Goal: Task Accomplishment & Management: Complete application form

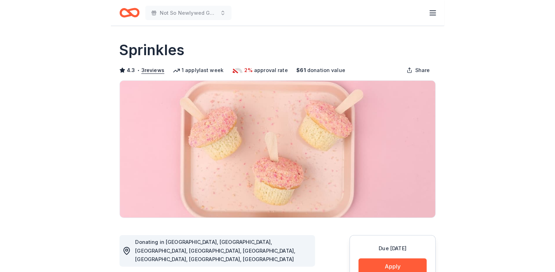
scroll to position [70, 0]
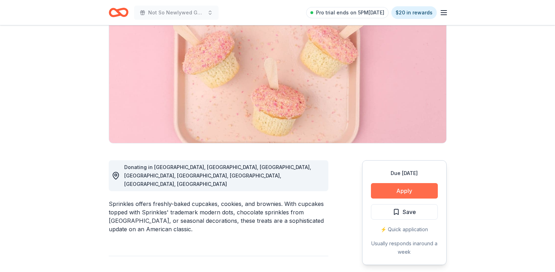
click at [327, 189] on button "Apply" at bounding box center [404, 190] width 67 height 15
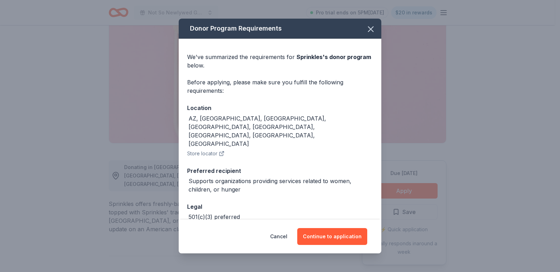
click at [327, 21] on span at bounding box center [370, 28] width 15 height 15
click at [327, 29] on icon "button" at bounding box center [371, 29] width 10 height 10
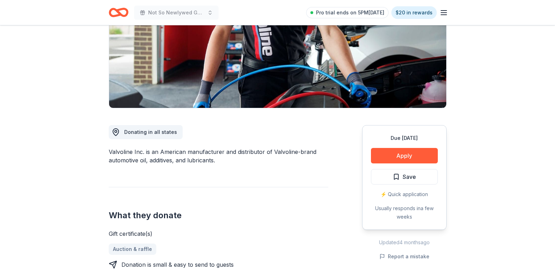
scroll to position [141, 0]
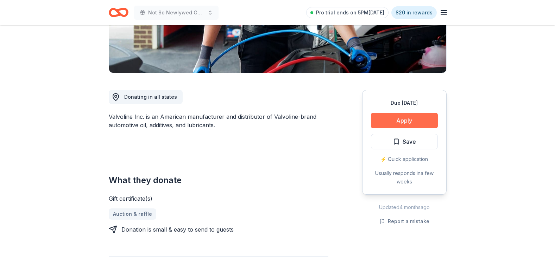
click at [393, 116] on button "Apply" at bounding box center [404, 120] width 67 height 15
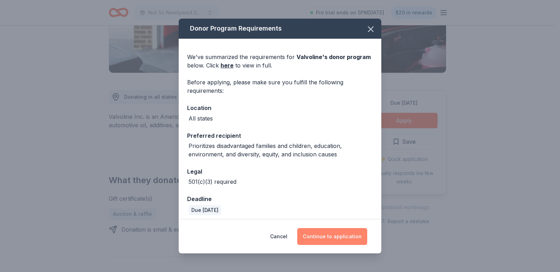
click at [356, 231] on button "Continue to application" at bounding box center [332, 236] width 70 height 17
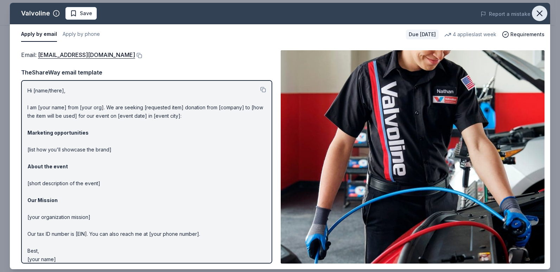
click at [539, 7] on button "button" at bounding box center [539, 13] width 15 height 15
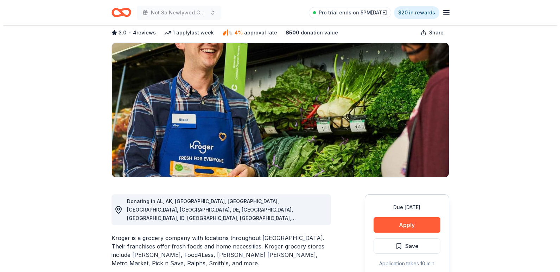
scroll to position [70, 0]
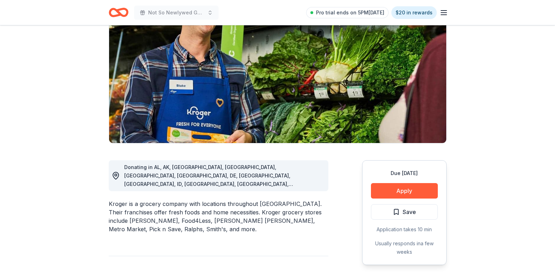
click at [416, 199] on div "Due in 85 days Apply Save Application takes 10 min Usually responds in a few we…" at bounding box center [404, 212] width 84 height 105
click at [415, 188] on button "Apply" at bounding box center [404, 190] width 67 height 15
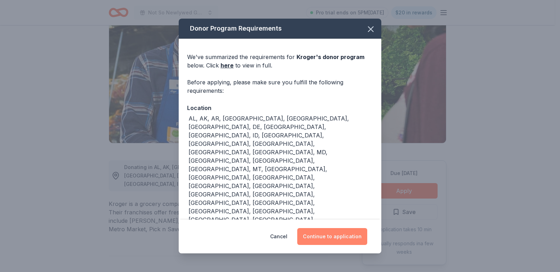
click at [348, 234] on button "Continue to application" at bounding box center [332, 236] width 70 height 17
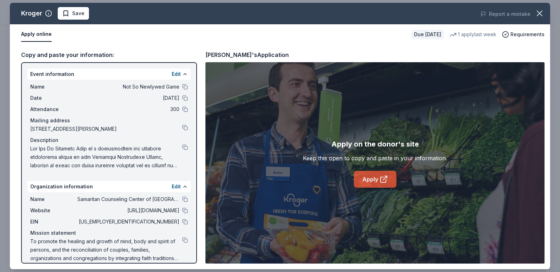
click at [383, 180] on icon at bounding box center [385, 178] width 4 height 4
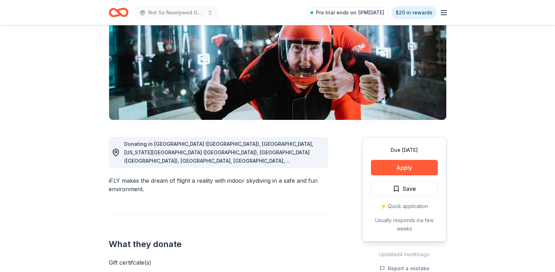
scroll to position [106, 0]
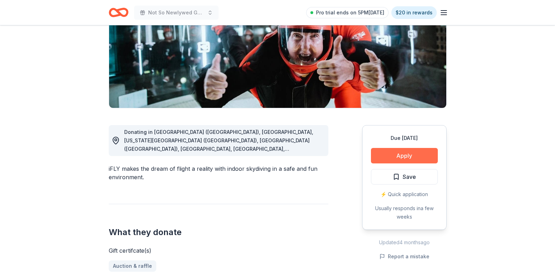
click at [395, 152] on button "Apply" at bounding box center [404, 155] width 67 height 15
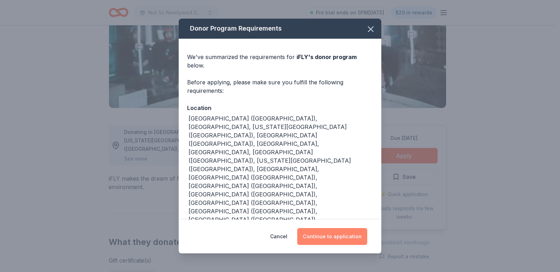
click at [328, 228] on button "Continue to application" at bounding box center [332, 236] width 70 height 17
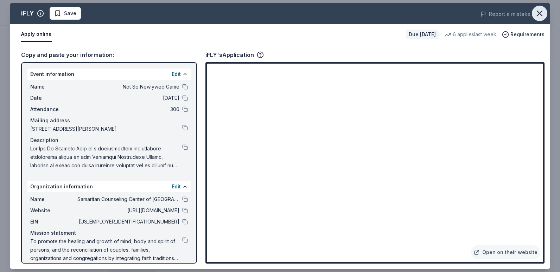
click at [545, 15] on button "button" at bounding box center [539, 13] width 15 height 15
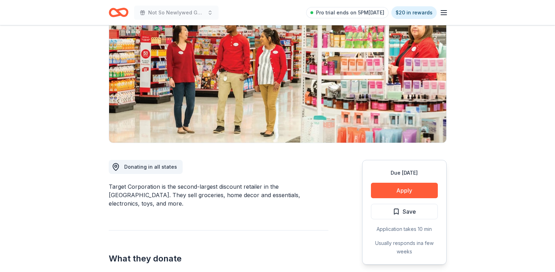
scroll to position [70, 0]
click at [409, 190] on button "Apply" at bounding box center [404, 190] width 67 height 15
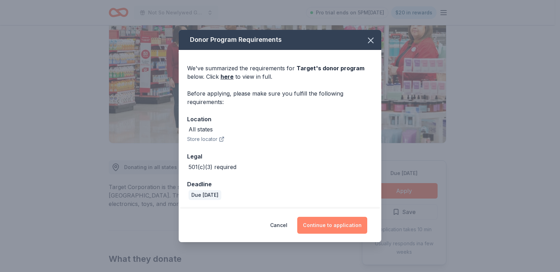
click at [353, 226] on button "Continue to application" at bounding box center [332, 225] width 70 height 17
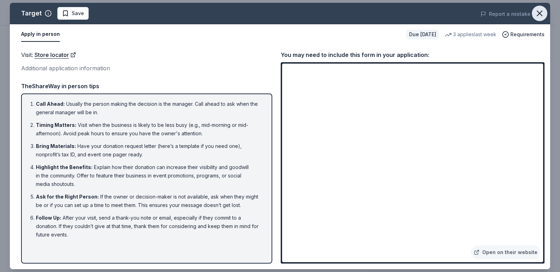
click at [541, 7] on button "button" at bounding box center [539, 13] width 15 height 15
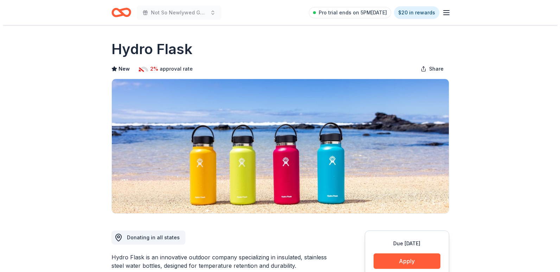
scroll to position [106, 0]
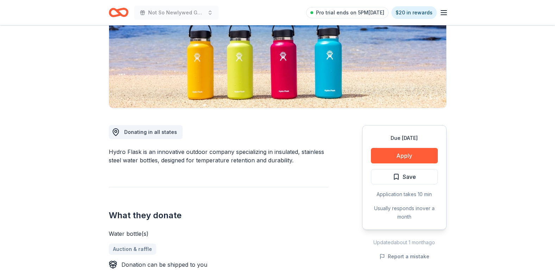
click at [396, 145] on div "Due [DATE] Apply Save Application takes 10 min Usually responds in over a month" at bounding box center [404, 177] width 84 height 105
click at [401, 156] on button "Apply" at bounding box center [404, 155] width 67 height 15
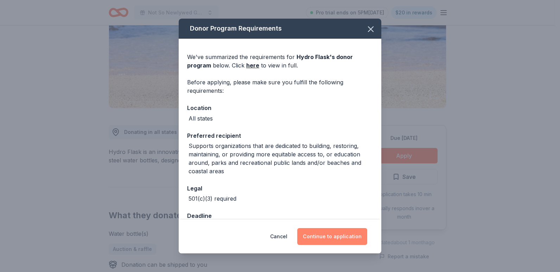
click at [343, 241] on button "Continue to application" at bounding box center [332, 236] width 70 height 17
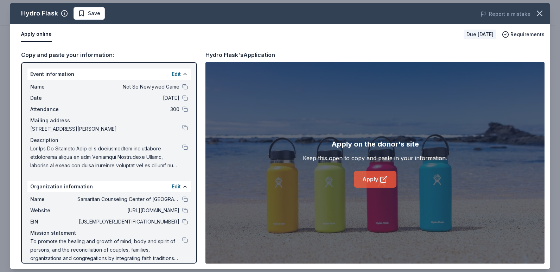
click at [375, 179] on link "Apply" at bounding box center [375, 179] width 43 height 17
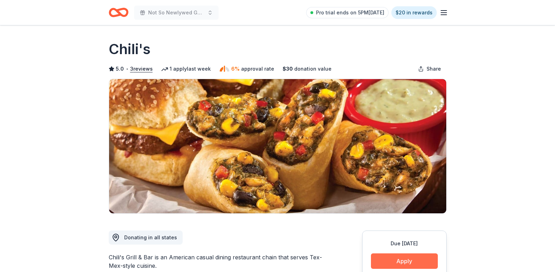
click at [411, 267] on button "Apply" at bounding box center [404, 261] width 67 height 15
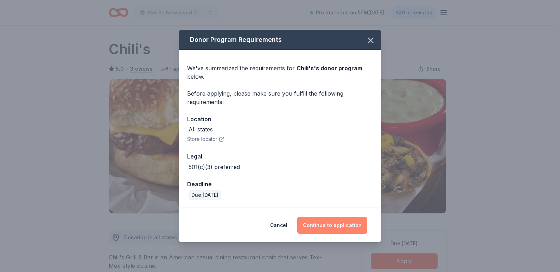
click at [333, 217] on button "Continue to application" at bounding box center [332, 225] width 70 height 17
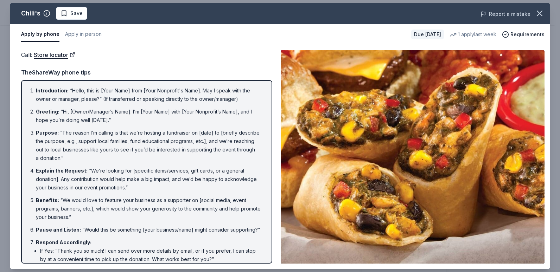
drag, startPoint x: 540, startPoint y: 14, endPoint x: 527, endPoint y: 12, distance: 13.6
click at [540, 14] on icon "button" at bounding box center [539, 13] width 5 height 5
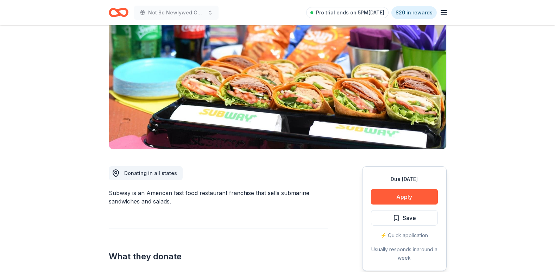
scroll to position [70, 0]
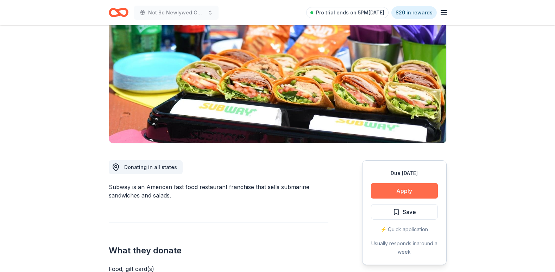
click at [398, 195] on button "Apply" at bounding box center [404, 190] width 67 height 15
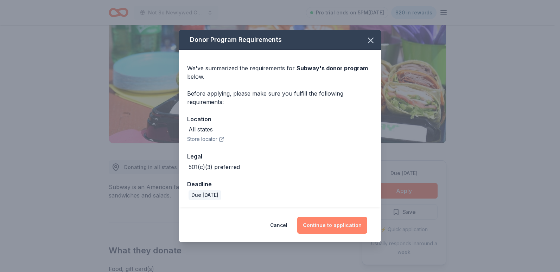
click at [354, 233] on button "Continue to application" at bounding box center [332, 225] width 70 height 17
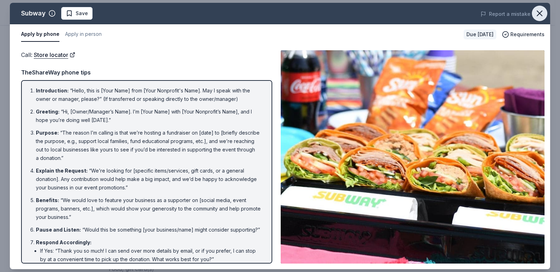
click at [541, 12] on icon "button" at bounding box center [539, 13] width 5 height 5
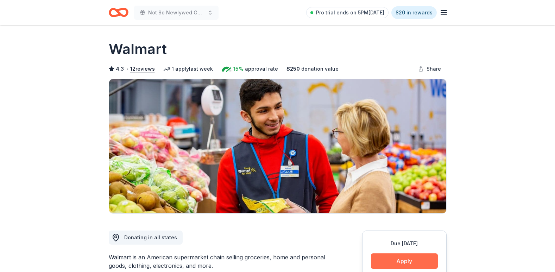
click at [394, 264] on button "Apply" at bounding box center [404, 261] width 67 height 15
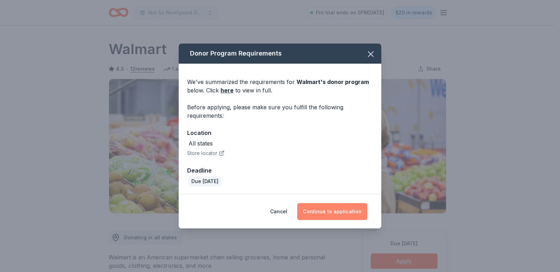
click at [341, 210] on button "Continue to application" at bounding box center [332, 211] width 70 height 17
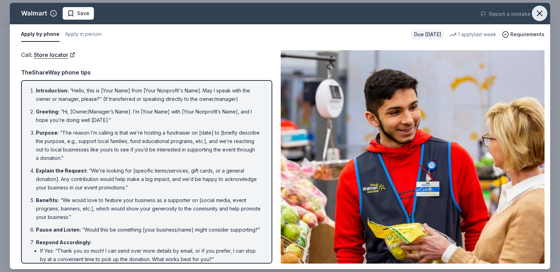
click at [538, 12] on icon "button" at bounding box center [540, 13] width 10 height 10
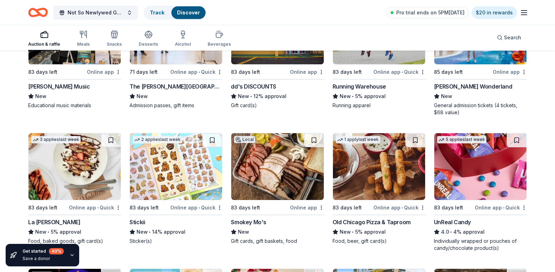
scroll to position [2704, 0]
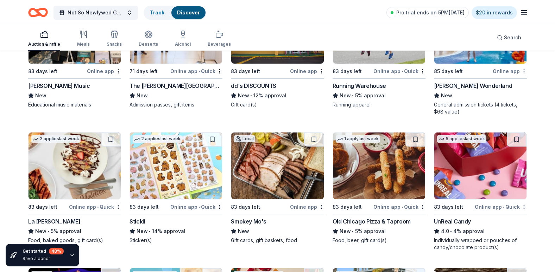
click at [500, 170] on img at bounding box center [480, 166] width 92 height 67
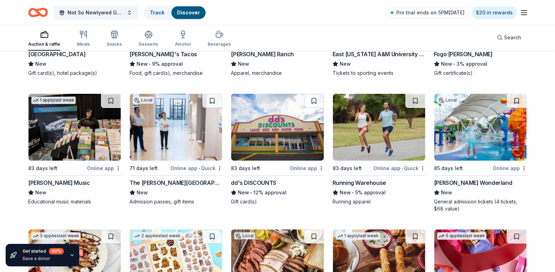
scroll to position [2599, 0]
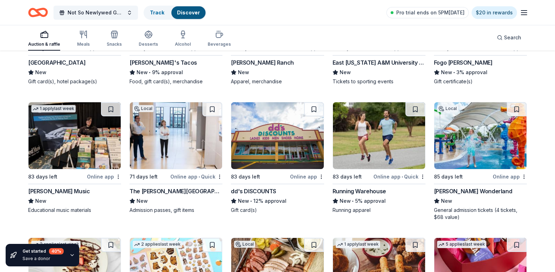
click at [73, 151] on img at bounding box center [75, 135] width 92 height 67
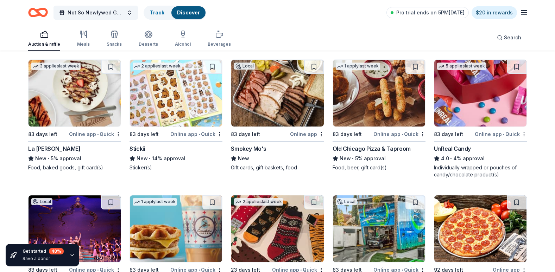
scroll to position [2845, 0]
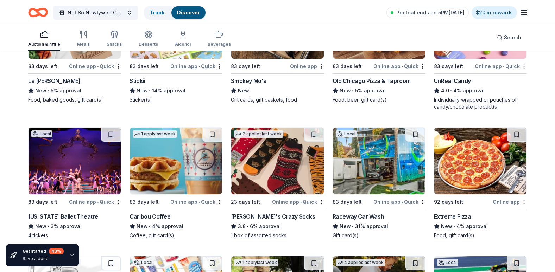
click at [76, 166] on img at bounding box center [75, 161] width 92 height 67
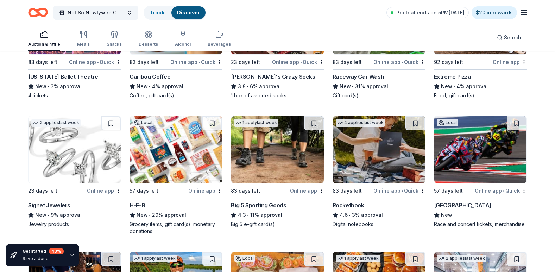
scroll to position [2986, 0]
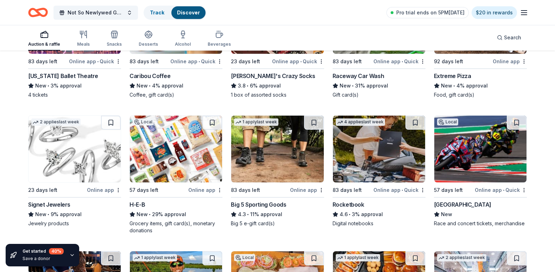
click at [285, 148] on img at bounding box center [277, 149] width 92 height 67
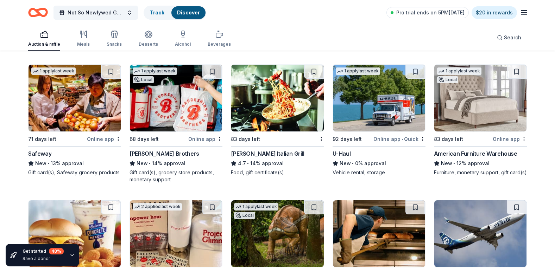
scroll to position [3864, 0]
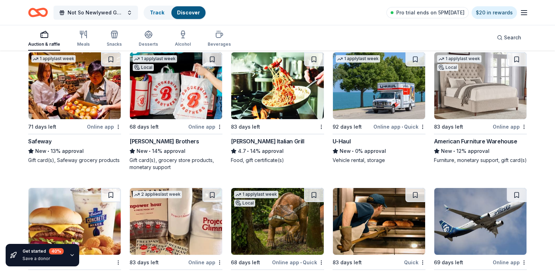
click at [493, 97] on img at bounding box center [480, 85] width 92 height 67
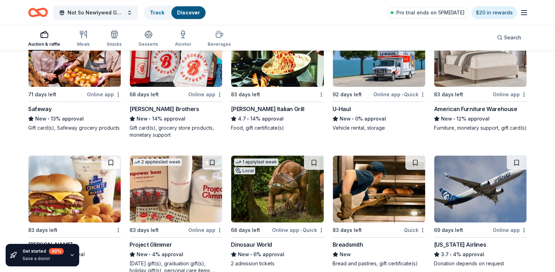
scroll to position [3950, 0]
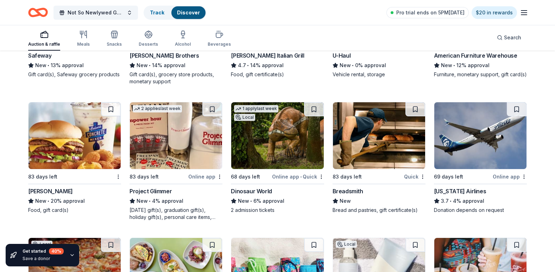
click at [471, 137] on img at bounding box center [480, 135] width 92 height 67
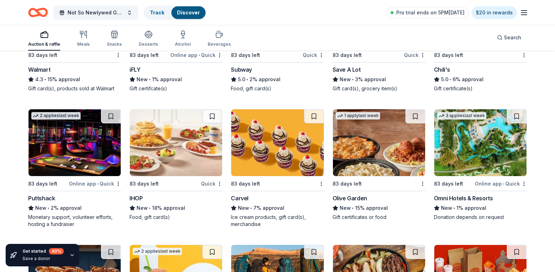
scroll to position [4885, 0]
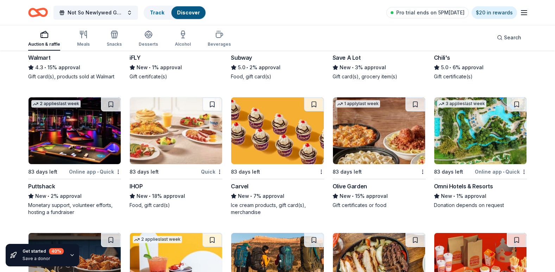
click at [182, 130] on img at bounding box center [176, 130] width 92 height 67
click at [400, 123] on img at bounding box center [379, 130] width 92 height 67
click at [473, 149] on img at bounding box center [480, 130] width 92 height 67
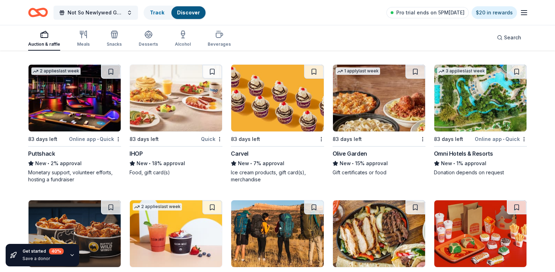
scroll to position [5009, 0]
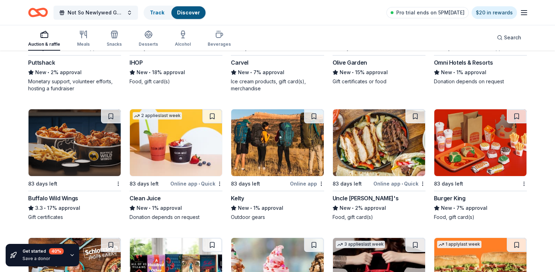
click at [91, 137] on img at bounding box center [75, 142] width 92 height 67
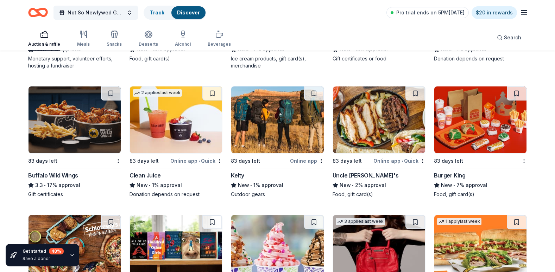
scroll to position [5044, 0]
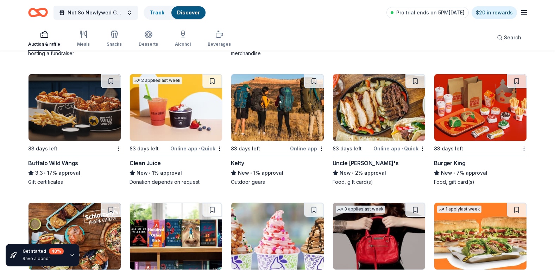
click at [268, 100] on img at bounding box center [277, 107] width 92 height 67
click at [497, 107] on img at bounding box center [480, 107] width 92 height 67
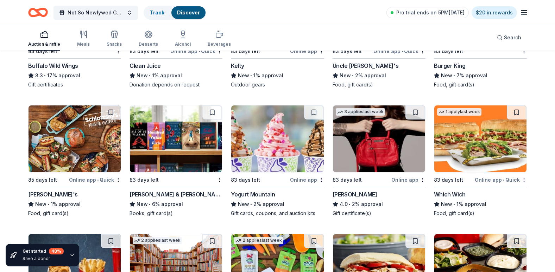
scroll to position [5184, 0]
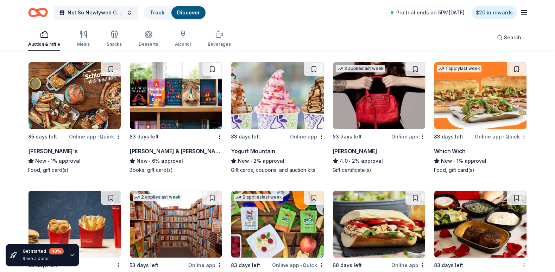
click at [65, 95] on img at bounding box center [75, 95] width 92 height 67
click at [180, 105] on img at bounding box center [176, 95] width 92 height 67
click at [358, 89] on img at bounding box center [379, 95] width 92 height 67
click at [483, 83] on img at bounding box center [480, 95] width 92 height 67
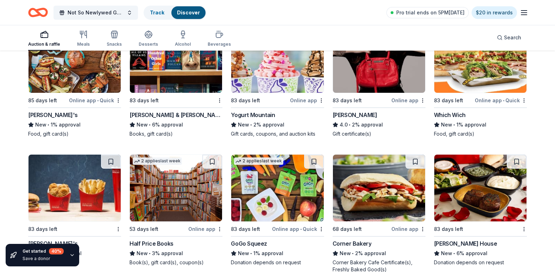
scroll to position [5273, 0]
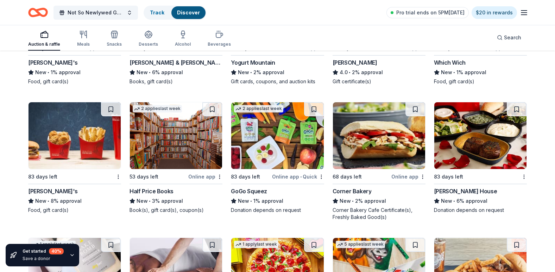
click at [68, 126] on img at bounding box center [75, 135] width 92 height 67
click at [286, 146] on img at bounding box center [277, 135] width 92 height 67
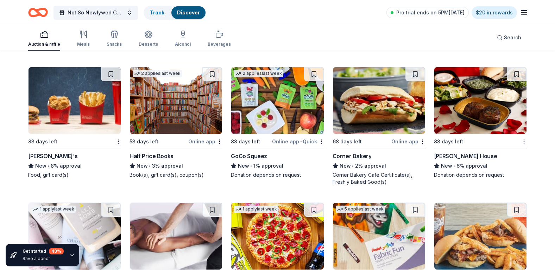
scroll to position [5414, 0]
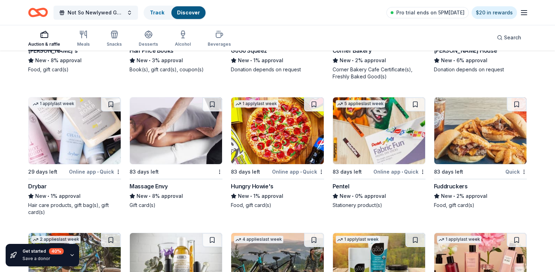
click at [379, 126] on img at bounding box center [379, 130] width 92 height 67
click at [154, 120] on img at bounding box center [176, 130] width 92 height 67
click at [71, 140] on img at bounding box center [75, 130] width 92 height 67
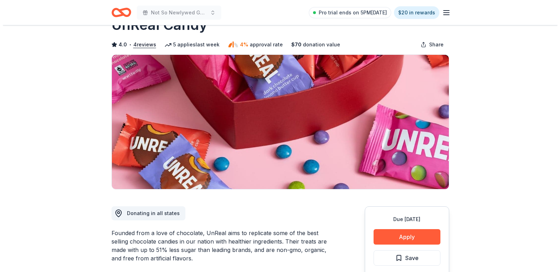
scroll to position [70, 0]
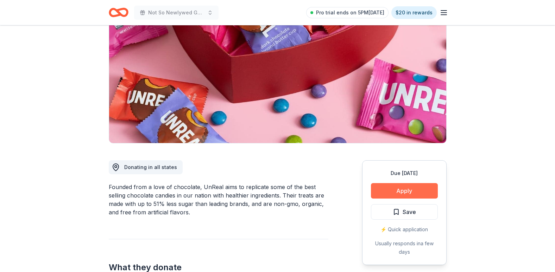
click at [417, 195] on button "Apply" at bounding box center [404, 190] width 67 height 15
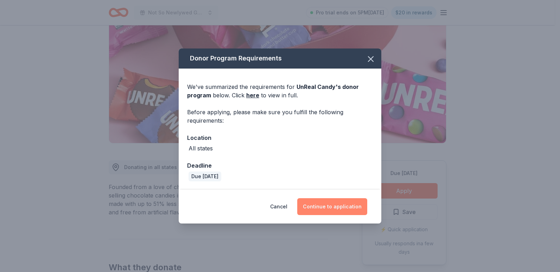
click at [324, 199] on button "Continue to application" at bounding box center [332, 206] width 70 height 17
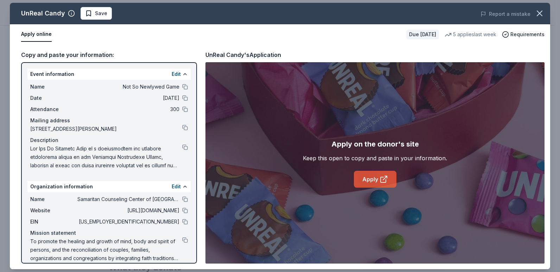
click at [371, 184] on link "Apply" at bounding box center [375, 179] width 43 height 17
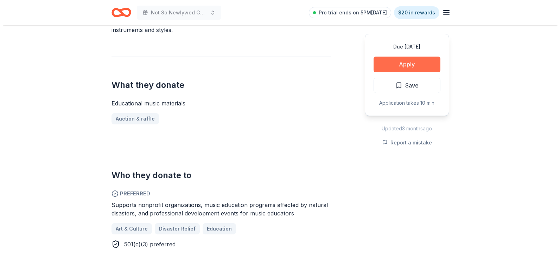
scroll to position [246, 0]
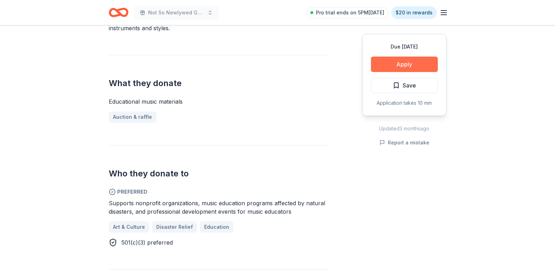
click at [392, 65] on button "Apply" at bounding box center [404, 64] width 67 height 15
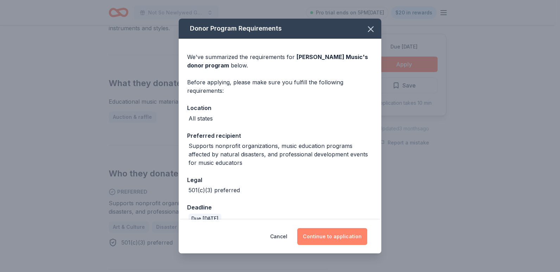
click at [341, 233] on button "Continue to application" at bounding box center [332, 236] width 70 height 17
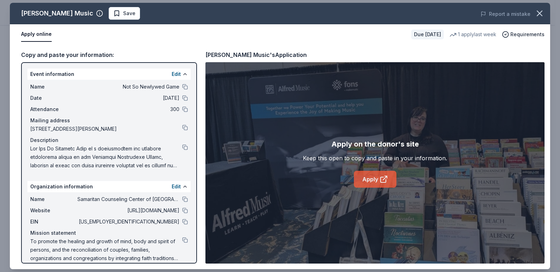
click at [378, 179] on link "Apply" at bounding box center [375, 179] width 43 height 17
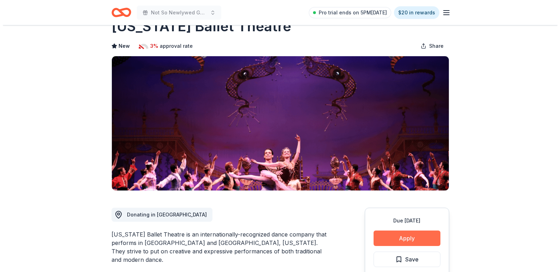
scroll to position [35, 0]
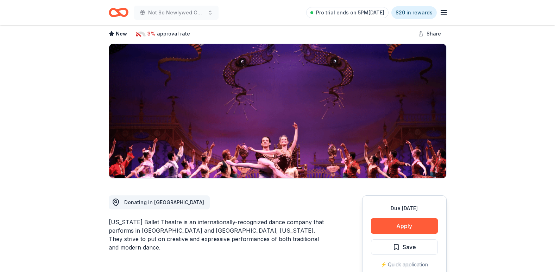
click at [404, 217] on div "Due [DATE] Apply Save ⚡️ Quick application Usually responds in around a week" at bounding box center [404, 248] width 84 height 105
click at [404, 221] on button "Apply" at bounding box center [404, 226] width 67 height 15
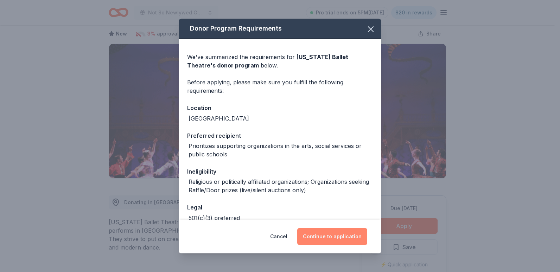
click at [341, 238] on button "Continue to application" at bounding box center [332, 236] width 70 height 17
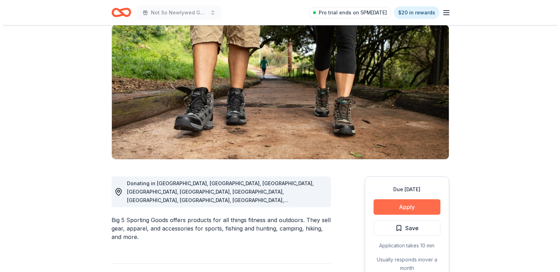
scroll to position [70, 0]
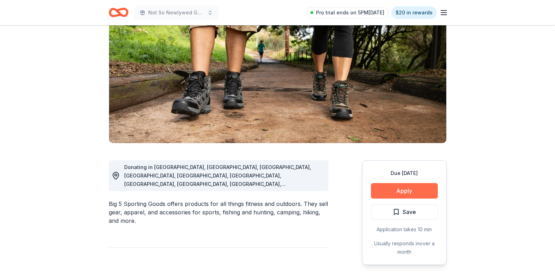
click at [409, 193] on button "Apply" at bounding box center [404, 190] width 67 height 15
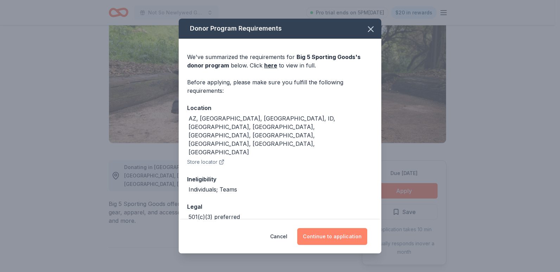
click at [342, 236] on button "Continue to application" at bounding box center [332, 236] width 70 height 17
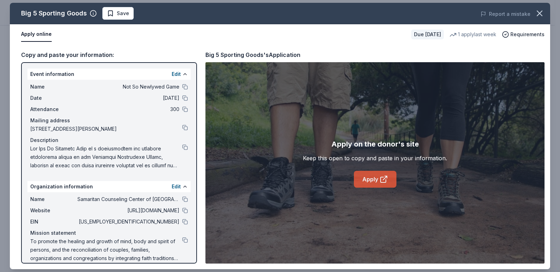
click at [361, 185] on link "Apply" at bounding box center [375, 179] width 43 height 17
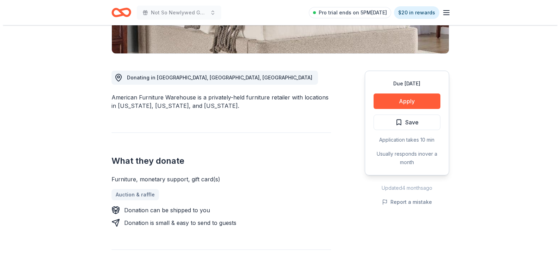
scroll to position [176, 0]
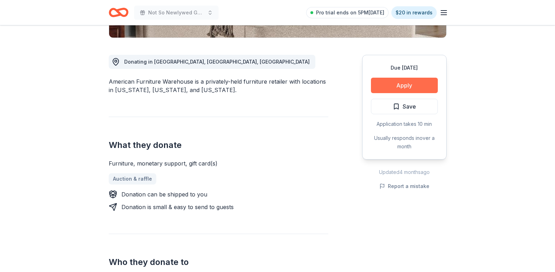
click at [400, 89] on button "Apply" at bounding box center [404, 85] width 67 height 15
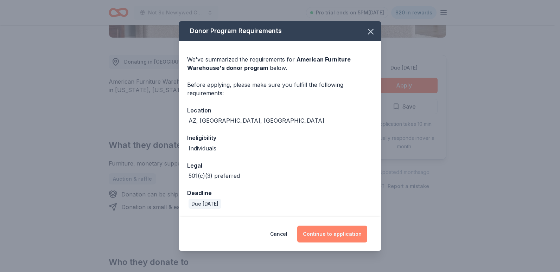
click at [333, 232] on button "Continue to application" at bounding box center [332, 234] width 70 height 17
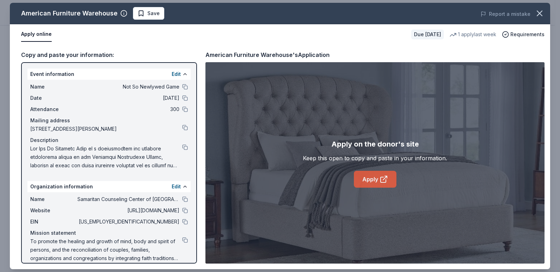
click at [378, 186] on link "Apply" at bounding box center [375, 179] width 43 height 17
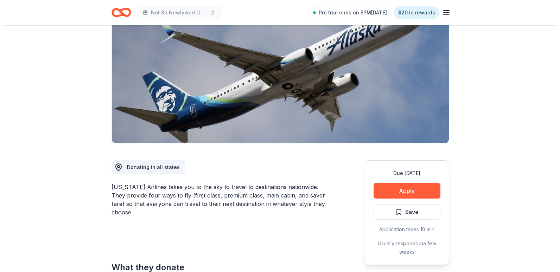
scroll to position [106, 0]
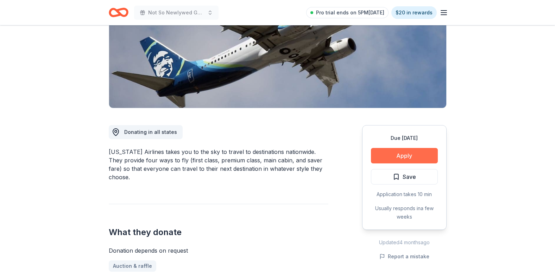
click at [416, 154] on button "Apply" at bounding box center [404, 155] width 67 height 15
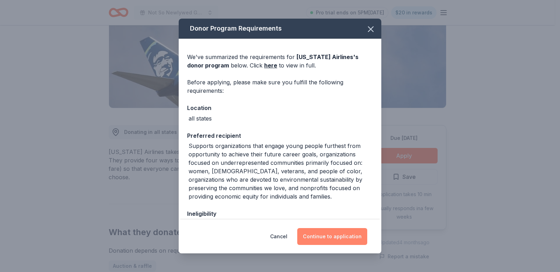
click at [335, 235] on button "Continue to application" at bounding box center [332, 236] width 70 height 17
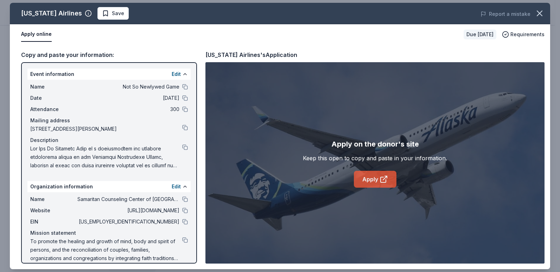
click at [392, 175] on link "Apply" at bounding box center [375, 179] width 43 height 17
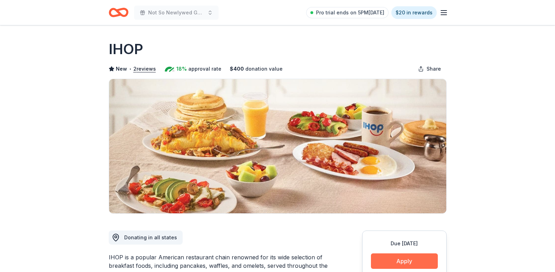
click at [407, 263] on button "Apply" at bounding box center [404, 261] width 67 height 15
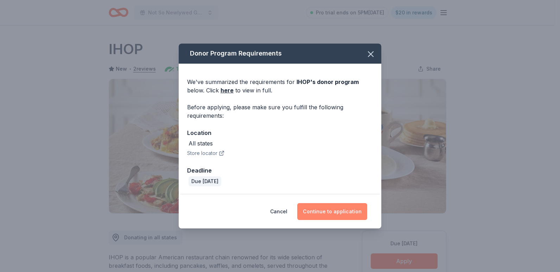
click at [334, 214] on button "Continue to application" at bounding box center [332, 211] width 70 height 17
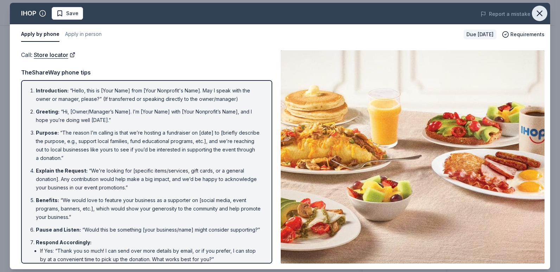
click at [538, 17] on icon "button" at bounding box center [540, 13] width 10 height 10
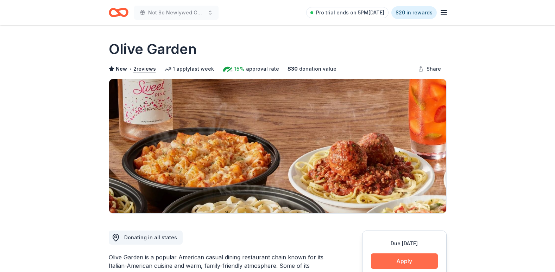
click at [382, 254] on button "Apply" at bounding box center [404, 261] width 67 height 15
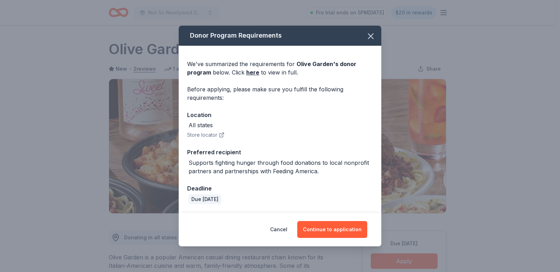
click at [351, 240] on div "Cancel Continue to application" at bounding box center [280, 230] width 203 height 34
click at [348, 237] on button "Continue to application" at bounding box center [332, 229] width 70 height 17
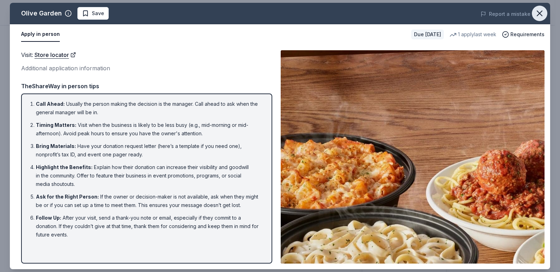
click at [539, 11] on icon "button" at bounding box center [540, 13] width 10 height 10
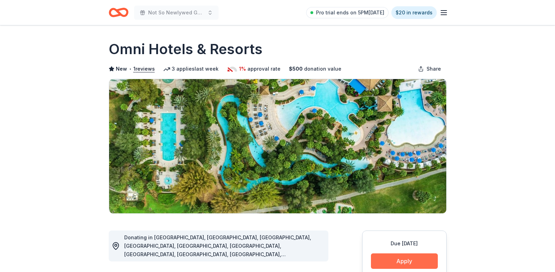
click at [409, 262] on button "Apply" at bounding box center [404, 261] width 67 height 15
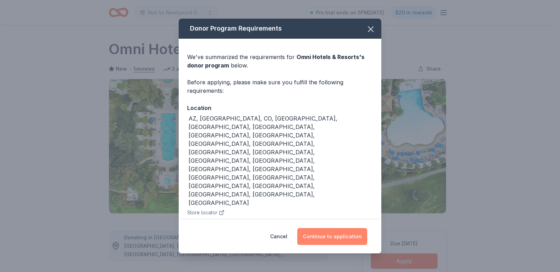
click at [348, 233] on button "Continue to application" at bounding box center [332, 236] width 70 height 17
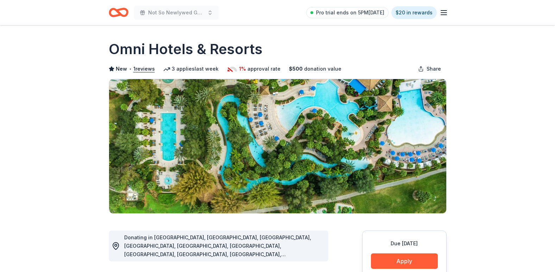
click at [348, 233] on body "Not So Newlywed Game Pro trial ends on 5PM, 10/20 $20 in rewards Due in 83 days…" at bounding box center [277, 136] width 555 height 272
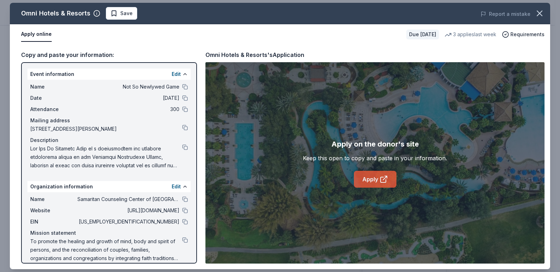
click at [359, 179] on link "Apply" at bounding box center [375, 179] width 43 height 17
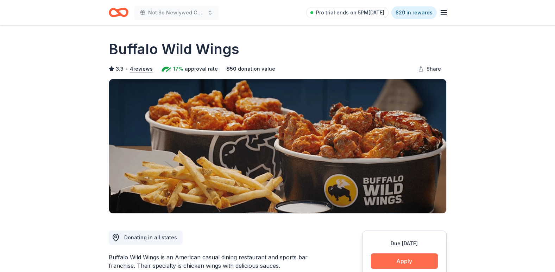
click at [408, 259] on button "Apply" at bounding box center [404, 261] width 67 height 15
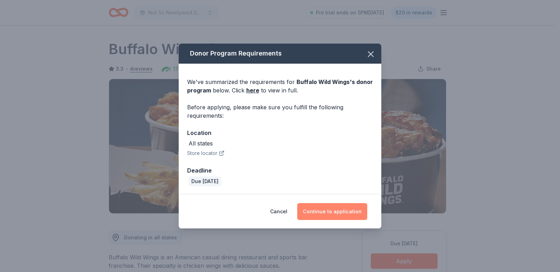
click at [352, 211] on button "Continue to application" at bounding box center [332, 211] width 70 height 17
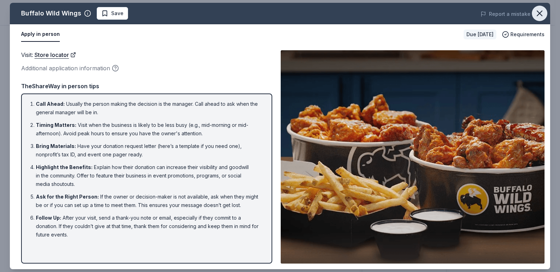
click at [538, 12] on icon "button" at bounding box center [539, 13] width 5 height 5
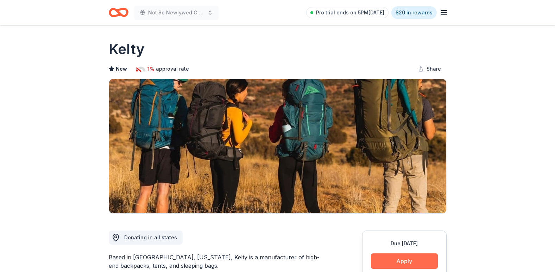
click at [396, 257] on button "Apply" at bounding box center [404, 261] width 67 height 15
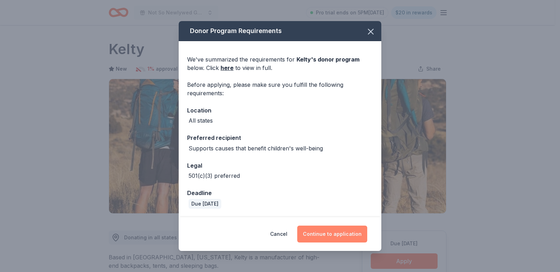
click at [346, 241] on button "Continue to application" at bounding box center [332, 234] width 70 height 17
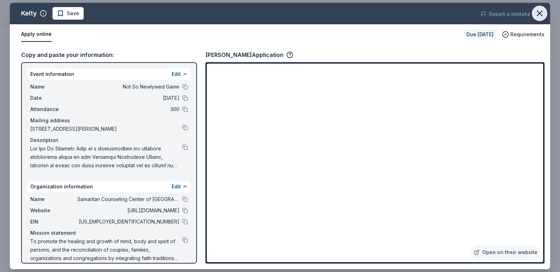
click at [539, 12] on icon "button" at bounding box center [540, 13] width 10 height 10
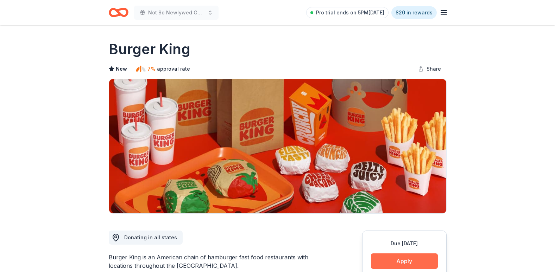
click at [410, 262] on button "Apply" at bounding box center [404, 261] width 67 height 15
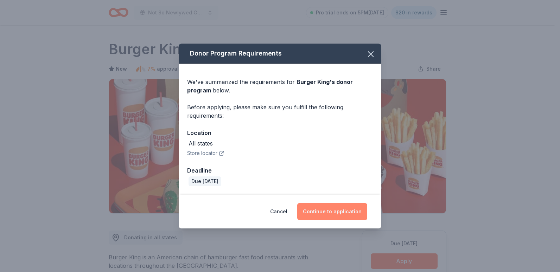
click at [349, 211] on button "Continue to application" at bounding box center [332, 211] width 70 height 17
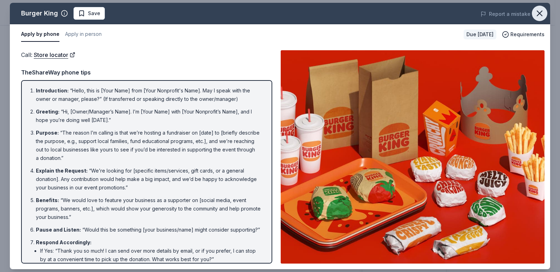
click at [541, 13] on icon "button" at bounding box center [540, 13] width 10 height 10
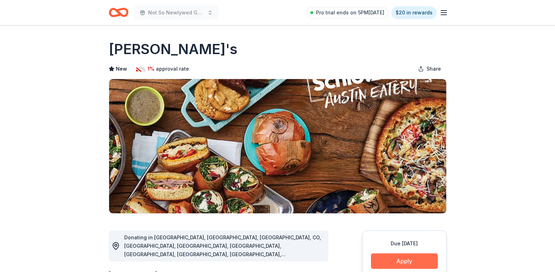
click at [415, 259] on button "Apply" at bounding box center [404, 261] width 67 height 15
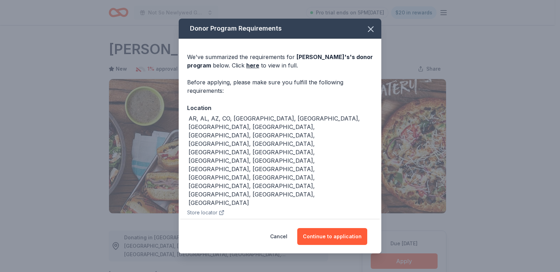
click at [328, 241] on div "Cancel Continue to application" at bounding box center [280, 237] width 203 height 34
click at [328, 238] on div "Cancel Continue to application" at bounding box center [280, 236] width 175 height 17
click at [328, 238] on button "Continue to application" at bounding box center [332, 236] width 70 height 17
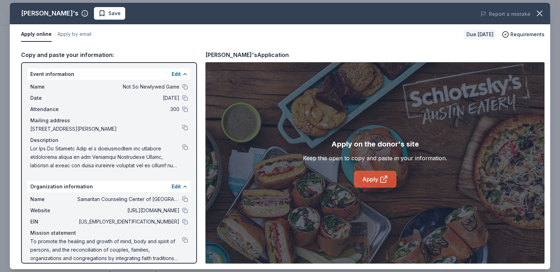
click at [372, 181] on link "Apply" at bounding box center [375, 179] width 43 height 17
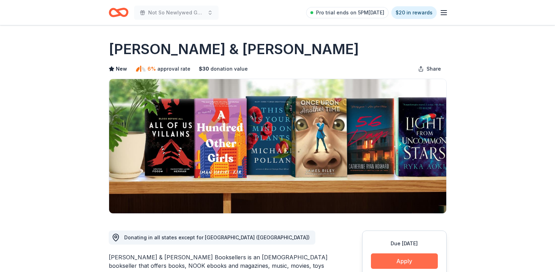
click at [411, 263] on button "Apply" at bounding box center [404, 261] width 67 height 15
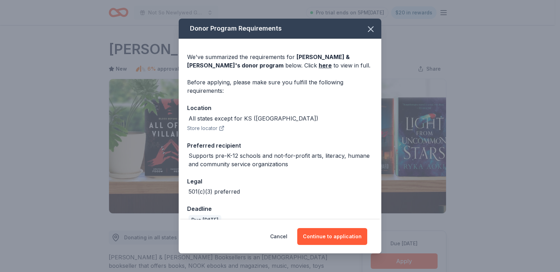
click at [471, 197] on div "Donor Program Requirements We've summarized the requirements for Barnes & Noble…" at bounding box center [280, 136] width 560 height 272
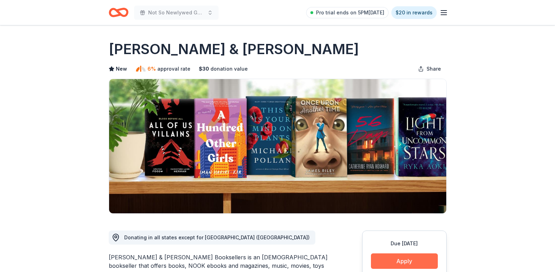
click at [396, 258] on button "Apply" at bounding box center [404, 261] width 67 height 15
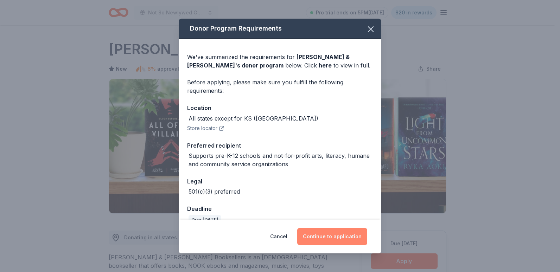
click at [335, 238] on button "Continue to application" at bounding box center [332, 236] width 70 height 17
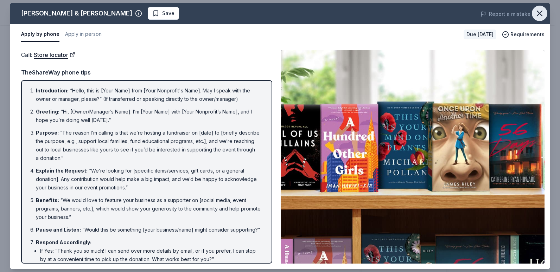
click at [538, 12] on icon "button" at bounding box center [540, 13] width 10 height 10
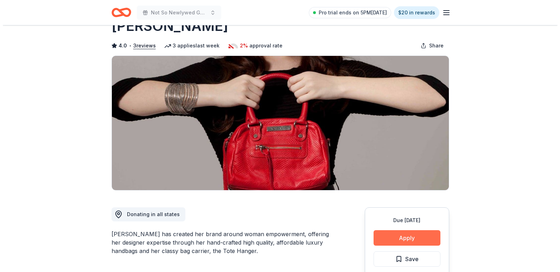
scroll to position [35, 0]
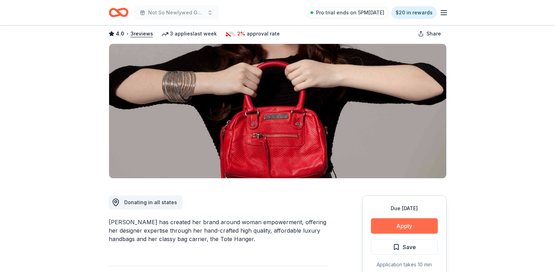
click at [417, 222] on button "Apply" at bounding box center [404, 226] width 67 height 15
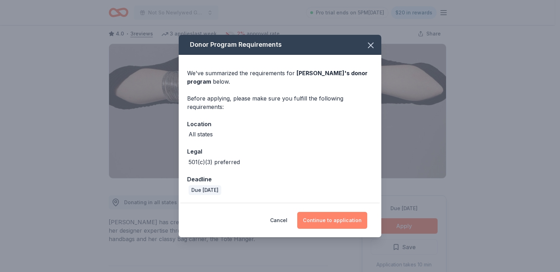
click at [352, 221] on button "Continue to application" at bounding box center [332, 220] width 70 height 17
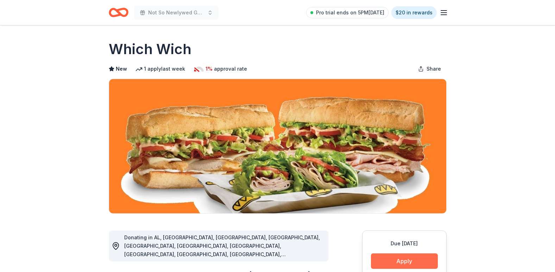
click at [416, 259] on button "Apply" at bounding box center [404, 261] width 67 height 15
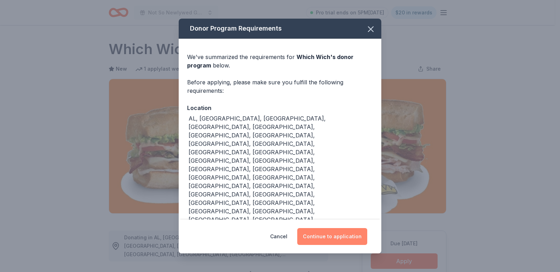
click at [339, 228] on button "Continue to application" at bounding box center [332, 236] width 70 height 17
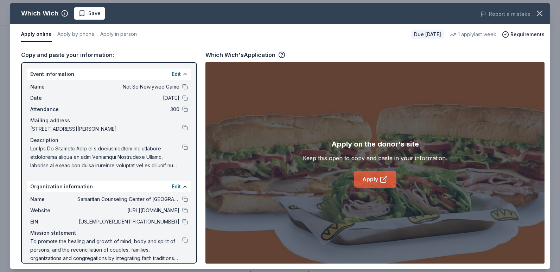
click at [370, 182] on link "Apply" at bounding box center [375, 179] width 43 height 17
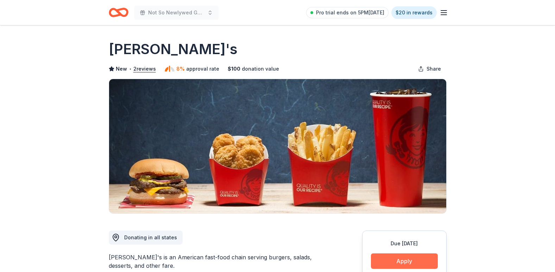
click at [419, 260] on button "Apply" at bounding box center [404, 261] width 67 height 15
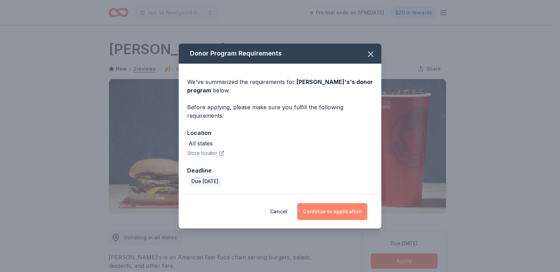
click at [342, 213] on button "Continue to application" at bounding box center [332, 211] width 70 height 17
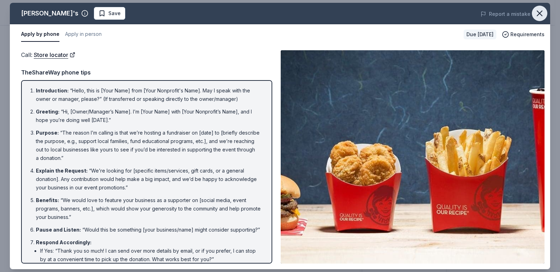
click at [535, 12] on icon "button" at bounding box center [540, 13] width 10 height 10
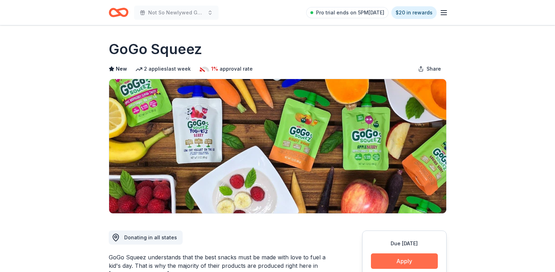
click at [410, 257] on button "Apply" at bounding box center [404, 261] width 67 height 15
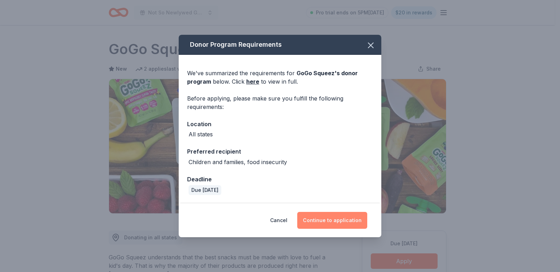
click at [340, 222] on button "Continue to application" at bounding box center [332, 220] width 70 height 17
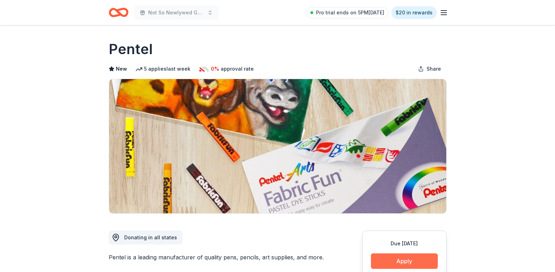
click at [429, 263] on button "Apply" at bounding box center [404, 261] width 67 height 15
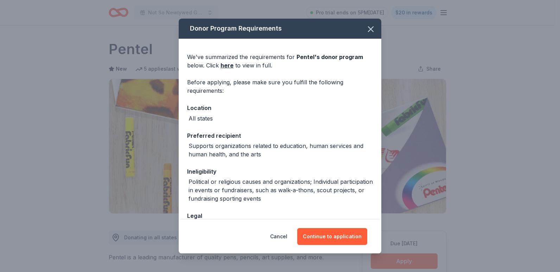
click at [336, 222] on div "Cancel Continue to application" at bounding box center [280, 237] width 203 height 34
click at [335, 239] on button "Continue to application" at bounding box center [332, 236] width 70 height 17
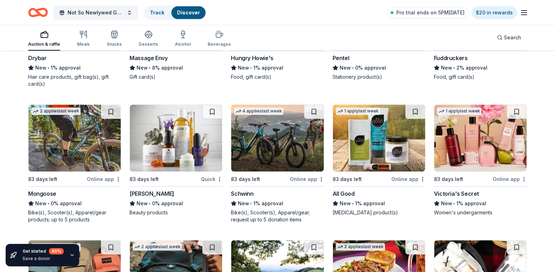
scroll to position [5555, 0]
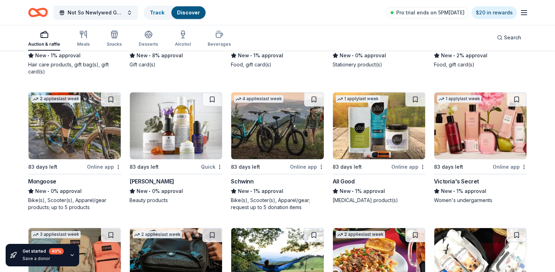
click at [477, 129] on img at bounding box center [480, 126] width 92 height 67
click at [359, 112] on img at bounding box center [379, 126] width 92 height 67
click at [279, 124] on img at bounding box center [277, 126] width 92 height 67
click at [166, 137] on img at bounding box center [176, 126] width 92 height 67
click at [70, 142] on img at bounding box center [75, 126] width 92 height 67
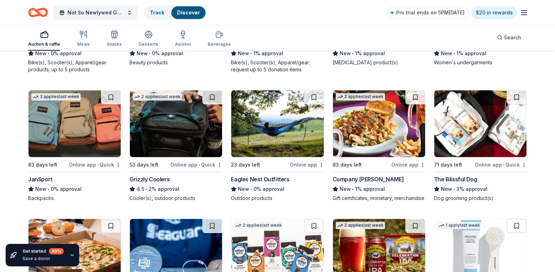
scroll to position [5695, 0]
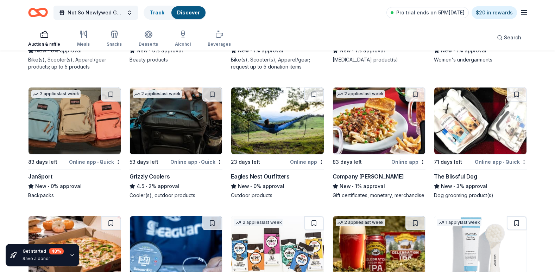
click at [57, 119] on img at bounding box center [75, 121] width 92 height 67
click at [158, 116] on img at bounding box center [176, 121] width 92 height 67
click at [248, 110] on img at bounding box center [277, 121] width 92 height 67
click at [374, 132] on img at bounding box center [379, 121] width 92 height 67
click at [481, 107] on img at bounding box center [480, 121] width 92 height 67
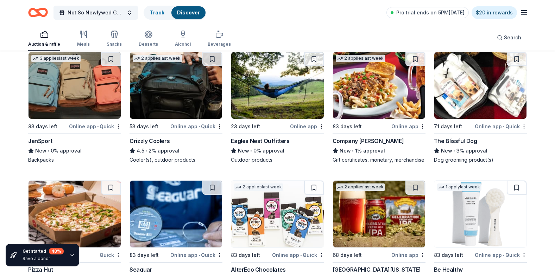
scroll to position [5731, 0]
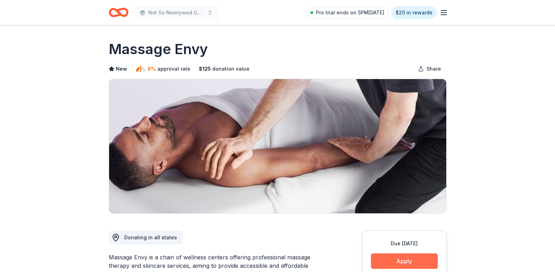
click at [402, 265] on button "Apply" at bounding box center [404, 261] width 67 height 15
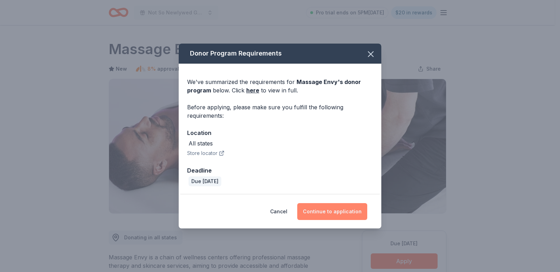
click at [338, 210] on button "Continue to application" at bounding box center [332, 211] width 70 height 17
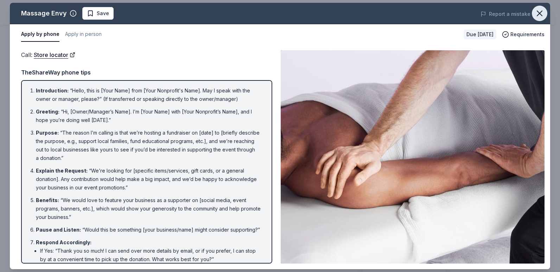
click at [536, 16] on icon "button" at bounding box center [540, 13] width 10 height 10
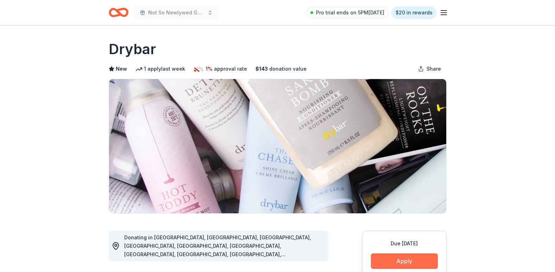
click at [396, 264] on button "Apply" at bounding box center [404, 261] width 67 height 15
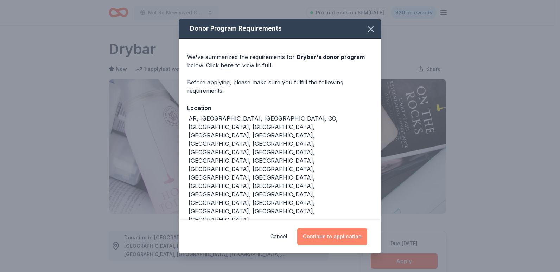
click at [339, 235] on button "Continue to application" at bounding box center [332, 236] width 70 height 17
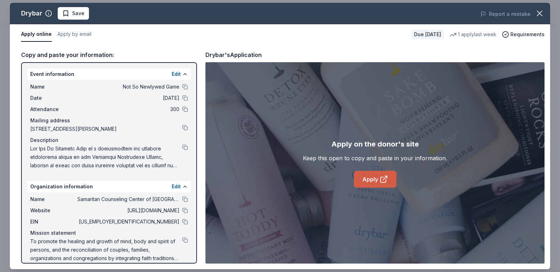
click at [373, 186] on link "Apply" at bounding box center [375, 179] width 43 height 17
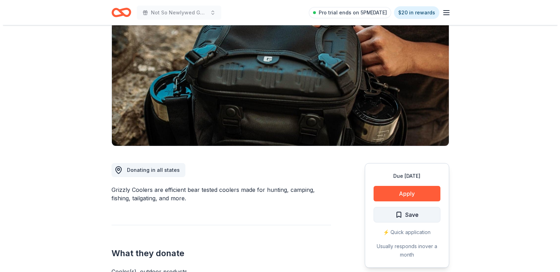
scroll to position [70, 0]
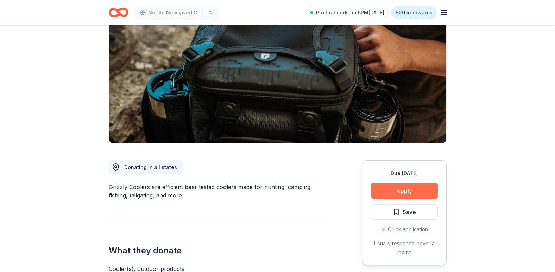
click at [406, 194] on button "Apply" at bounding box center [404, 190] width 67 height 15
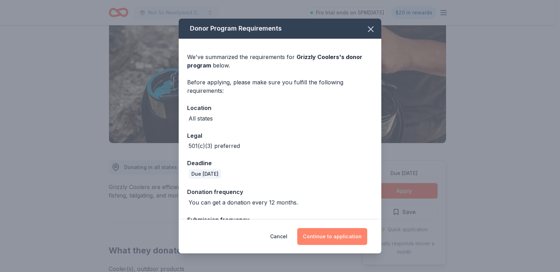
click at [349, 234] on button "Continue to application" at bounding box center [332, 236] width 70 height 17
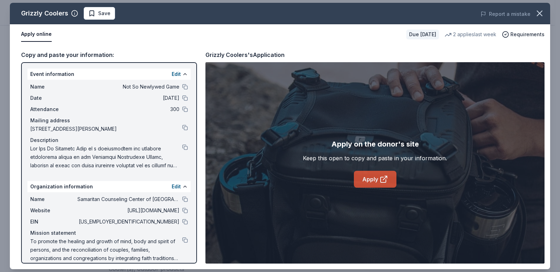
click at [369, 182] on link "Apply" at bounding box center [375, 179] width 43 height 17
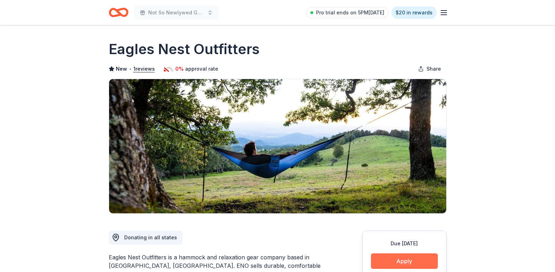
click at [389, 260] on button "Apply" at bounding box center [404, 261] width 67 height 15
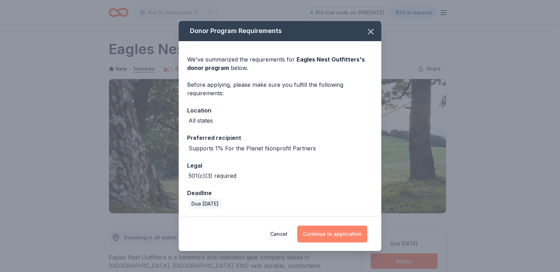
click at [338, 236] on button "Continue to application" at bounding box center [332, 234] width 70 height 17
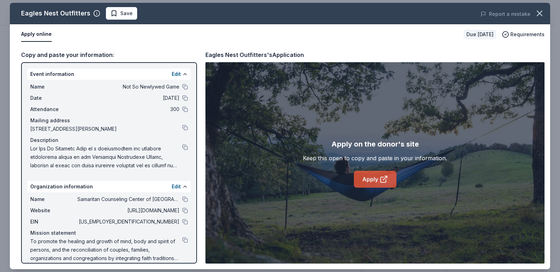
click at [373, 182] on link "Apply" at bounding box center [375, 179] width 43 height 17
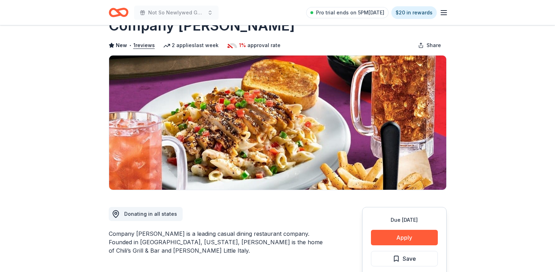
scroll to position [35, 0]
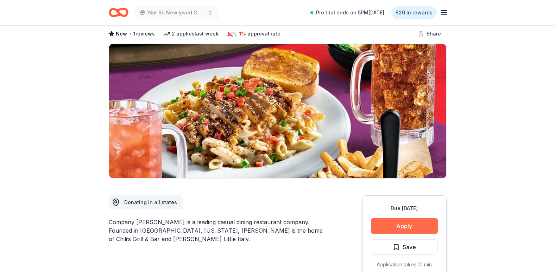
click at [412, 223] on button "Apply" at bounding box center [404, 226] width 67 height 15
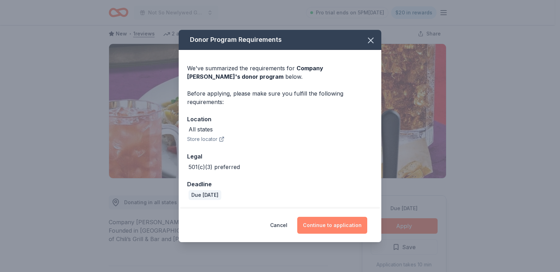
click at [362, 224] on button "Continue to application" at bounding box center [332, 225] width 70 height 17
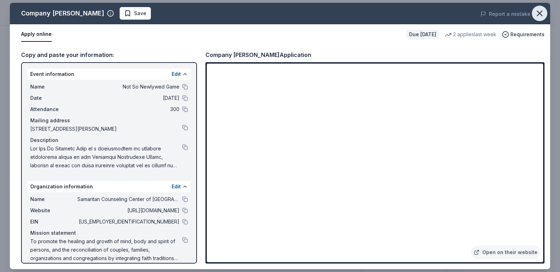
click at [537, 9] on icon "button" at bounding box center [540, 13] width 10 height 10
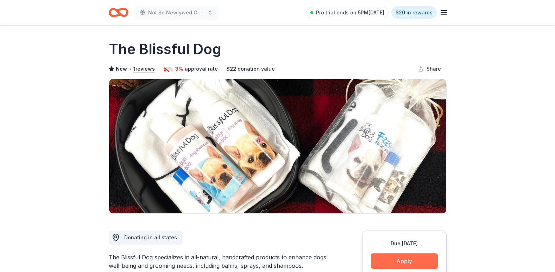
click at [397, 255] on button "Apply" at bounding box center [404, 261] width 67 height 15
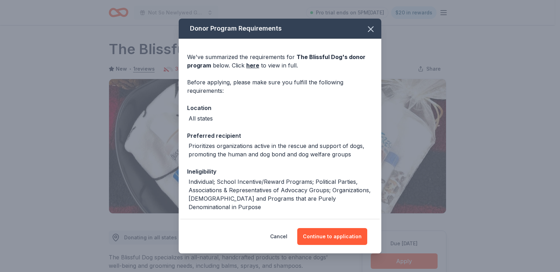
click at [342, 253] on div "Cancel Continue to application" at bounding box center [280, 237] width 203 height 34
click at [342, 234] on button "Continue to application" at bounding box center [332, 236] width 70 height 17
